Goal: Browse casually

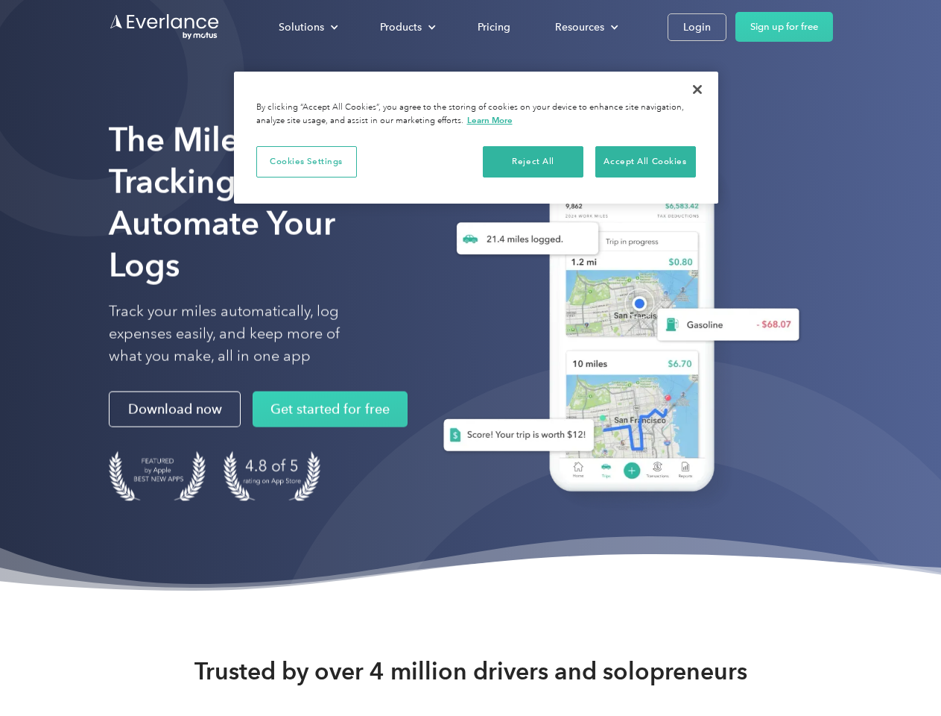
click at [308, 27] on div "Solutions" at bounding box center [301, 27] width 45 height 19
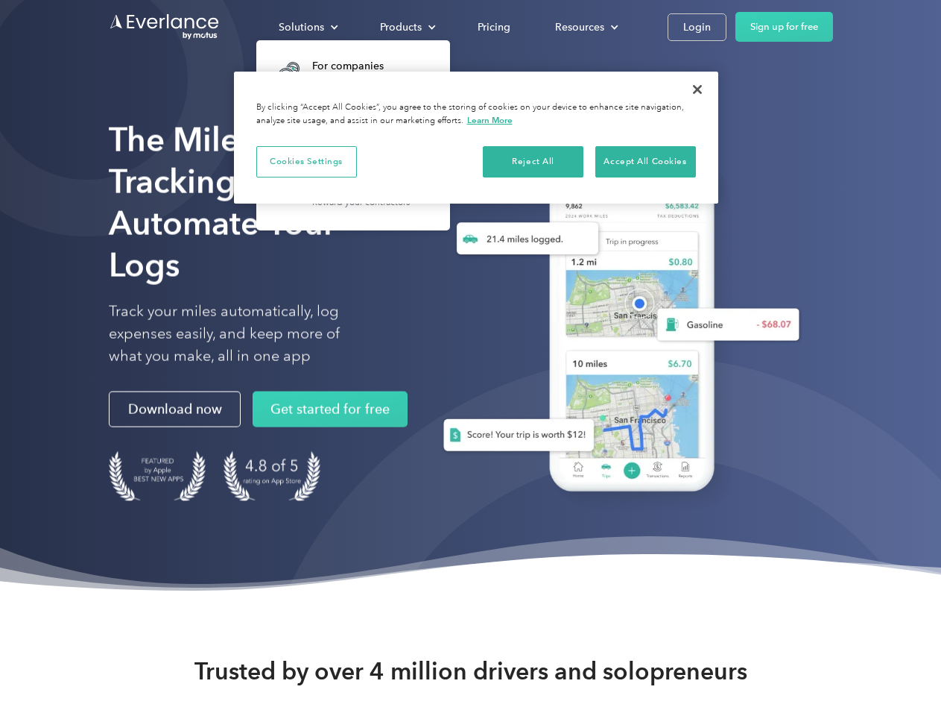
click at [406, 27] on div "Products" at bounding box center [401, 27] width 42 height 19
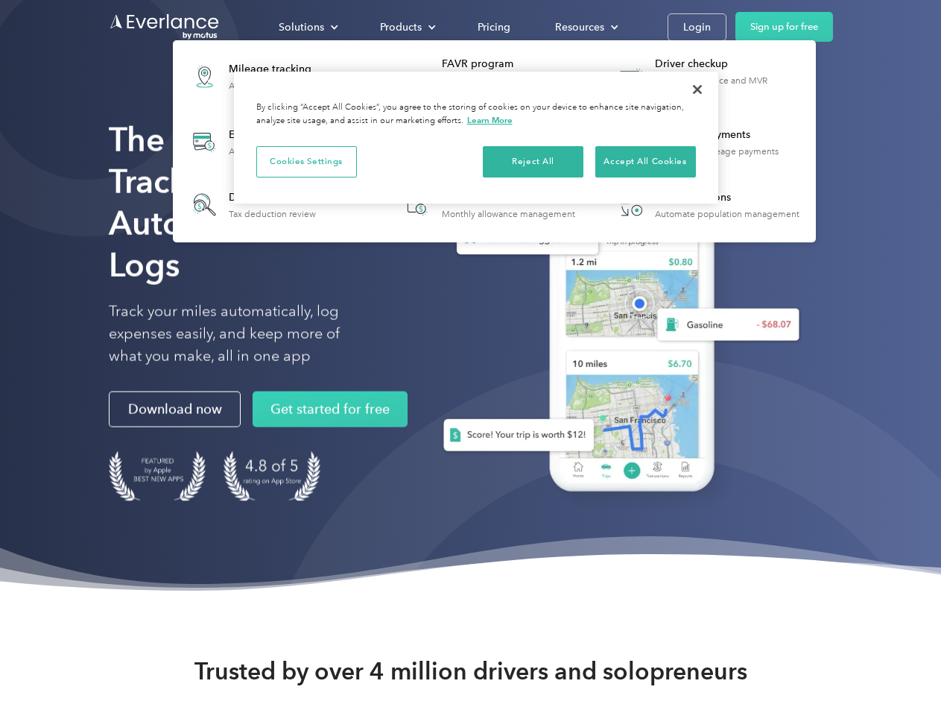
click at [585, 27] on div "Resources" at bounding box center [579, 27] width 49 height 19
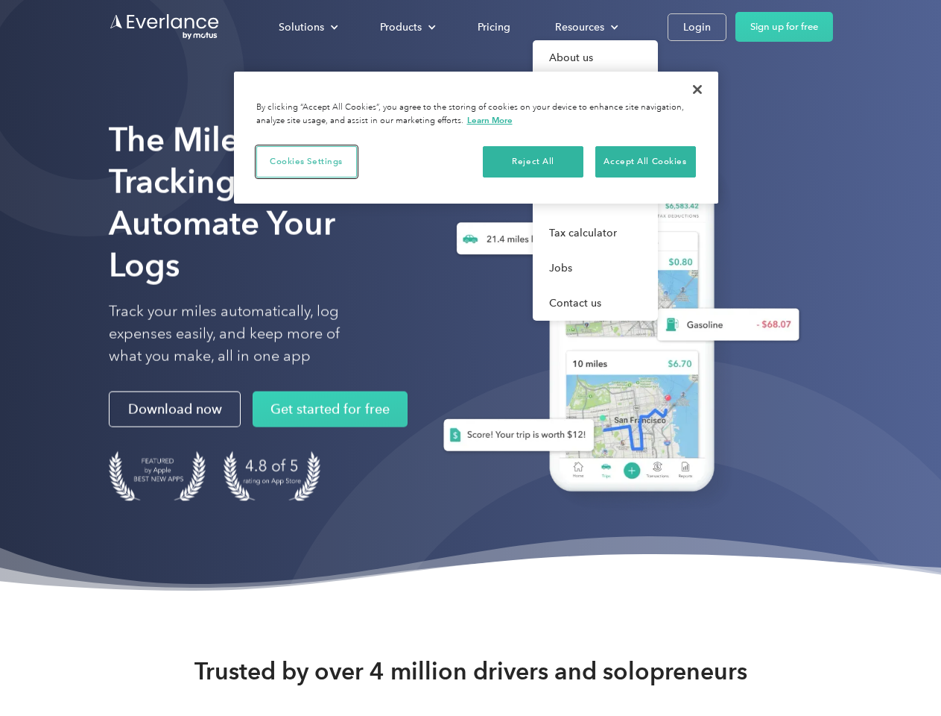
click at [306, 161] on button "Cookies Settings" at bounding box center [306, 161] width 101 height 31
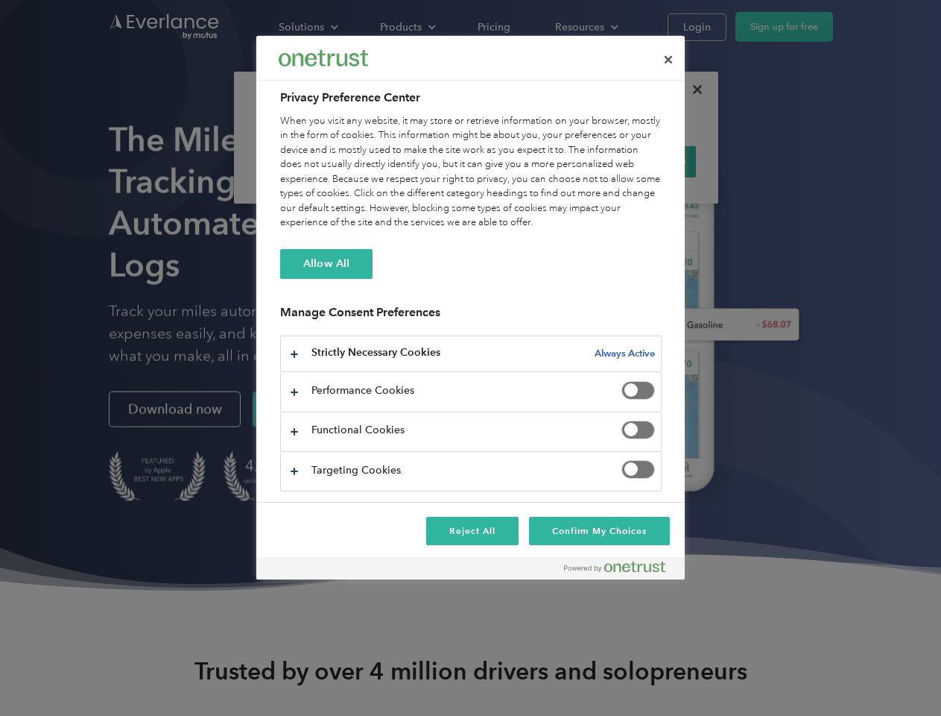
click at [534, 161] on div "When you visit any website, it may store or retrieve information on your browse…" at bounding box center [471, 172] width 382 height 116
click at [646, 161] on div "When you visit any website, it may store or retrieve information on your browse…" at bounding box center [471, 172] width 382 height 116
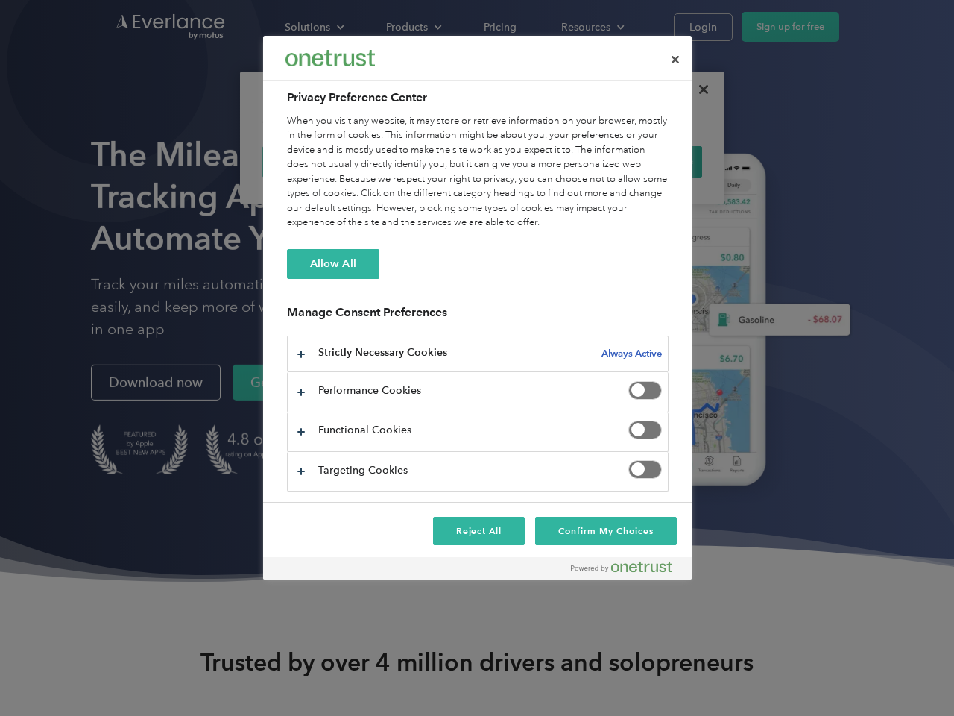
click at [698, 89] on div at bounding box center [477, 358] width 954 height 716
